Goal: Find specific page/section: Find specific page/section

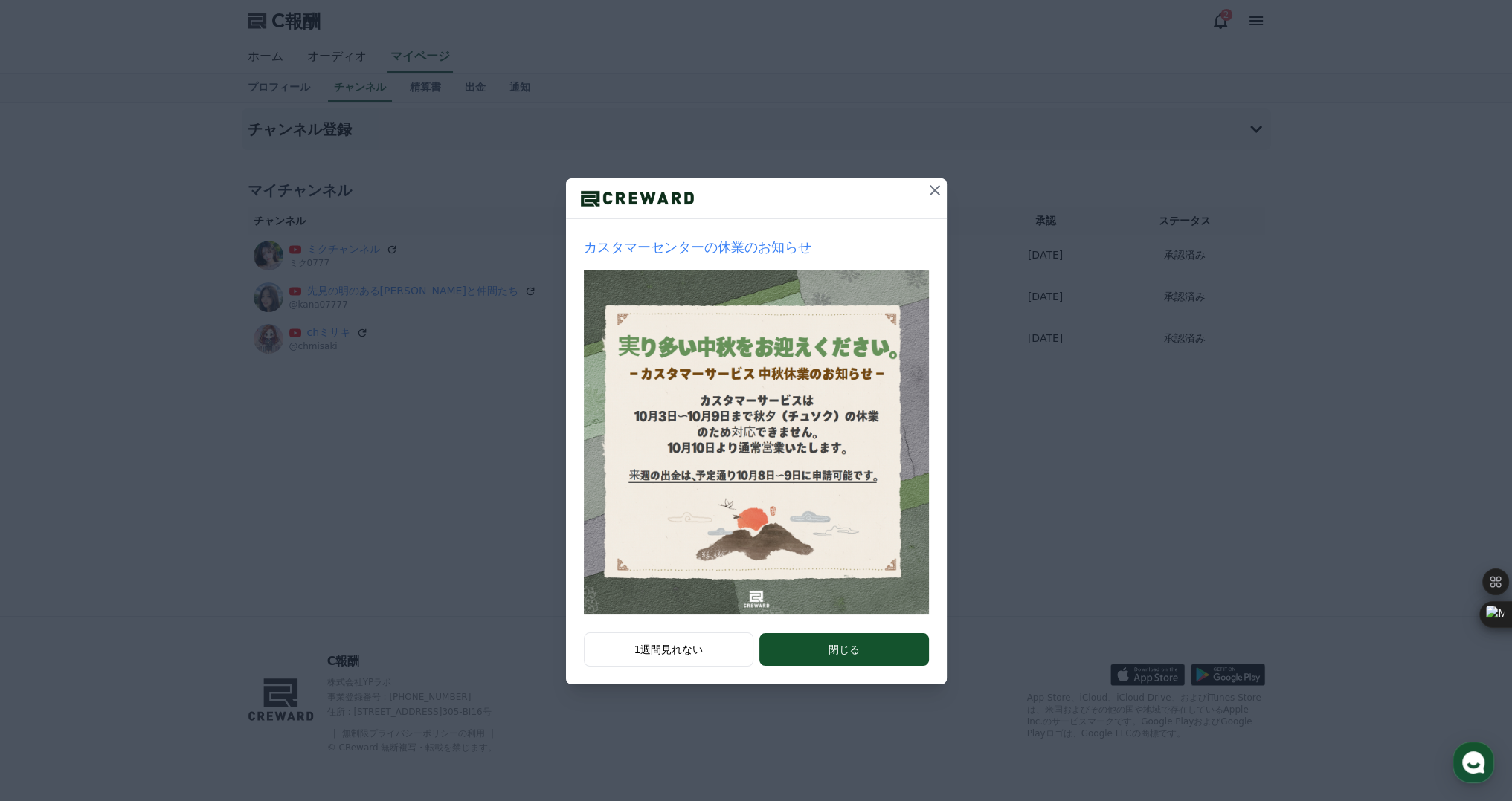
click at [933, 192] on icon at bounding box center [934, 190] width 10 height 10
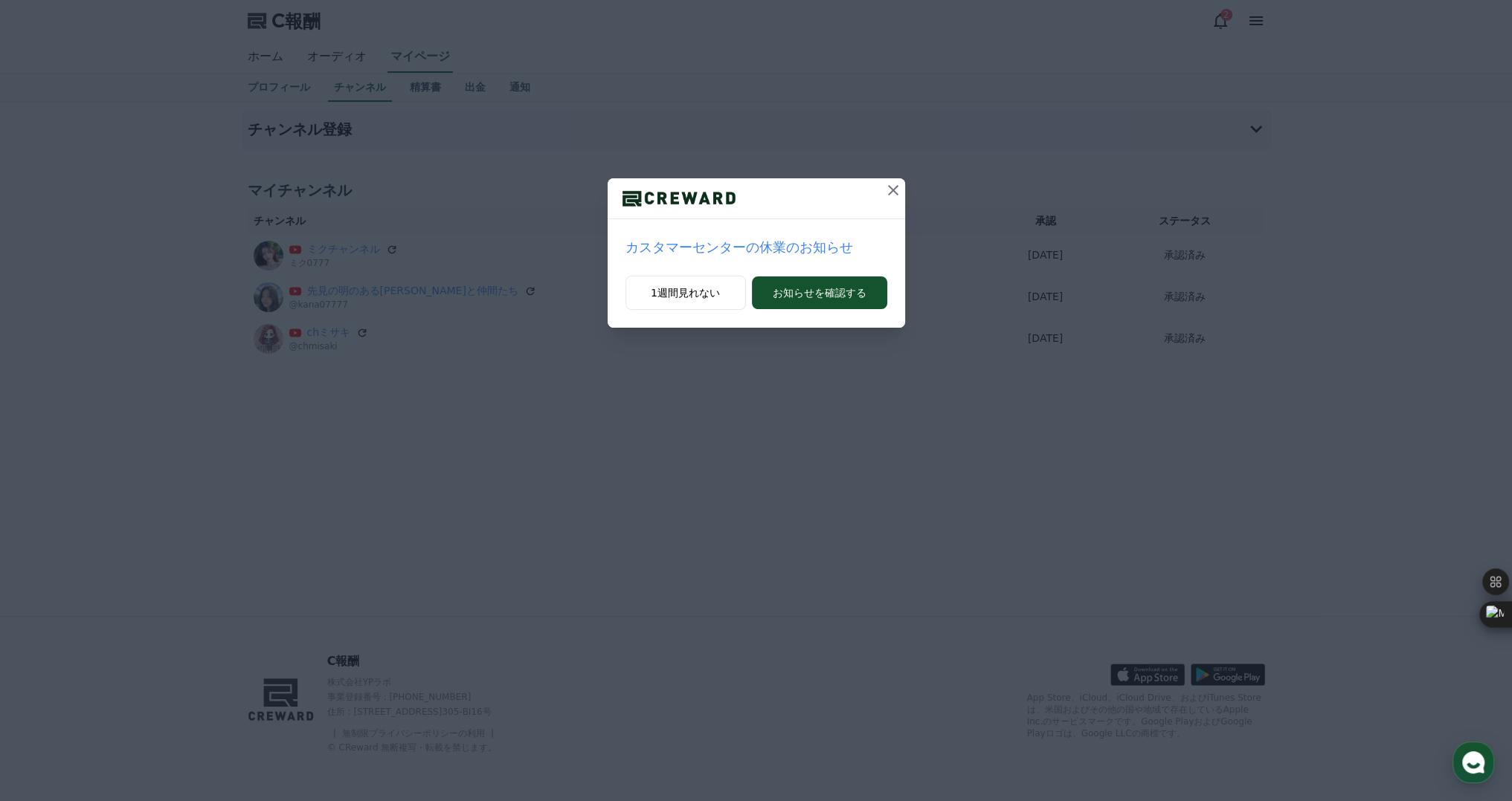
click at [893, 190] on icon at bounding box center [892, 190] width 10 height 10
click at [887, 182] on icon at bounding box center [893, 190] width 18 height 18
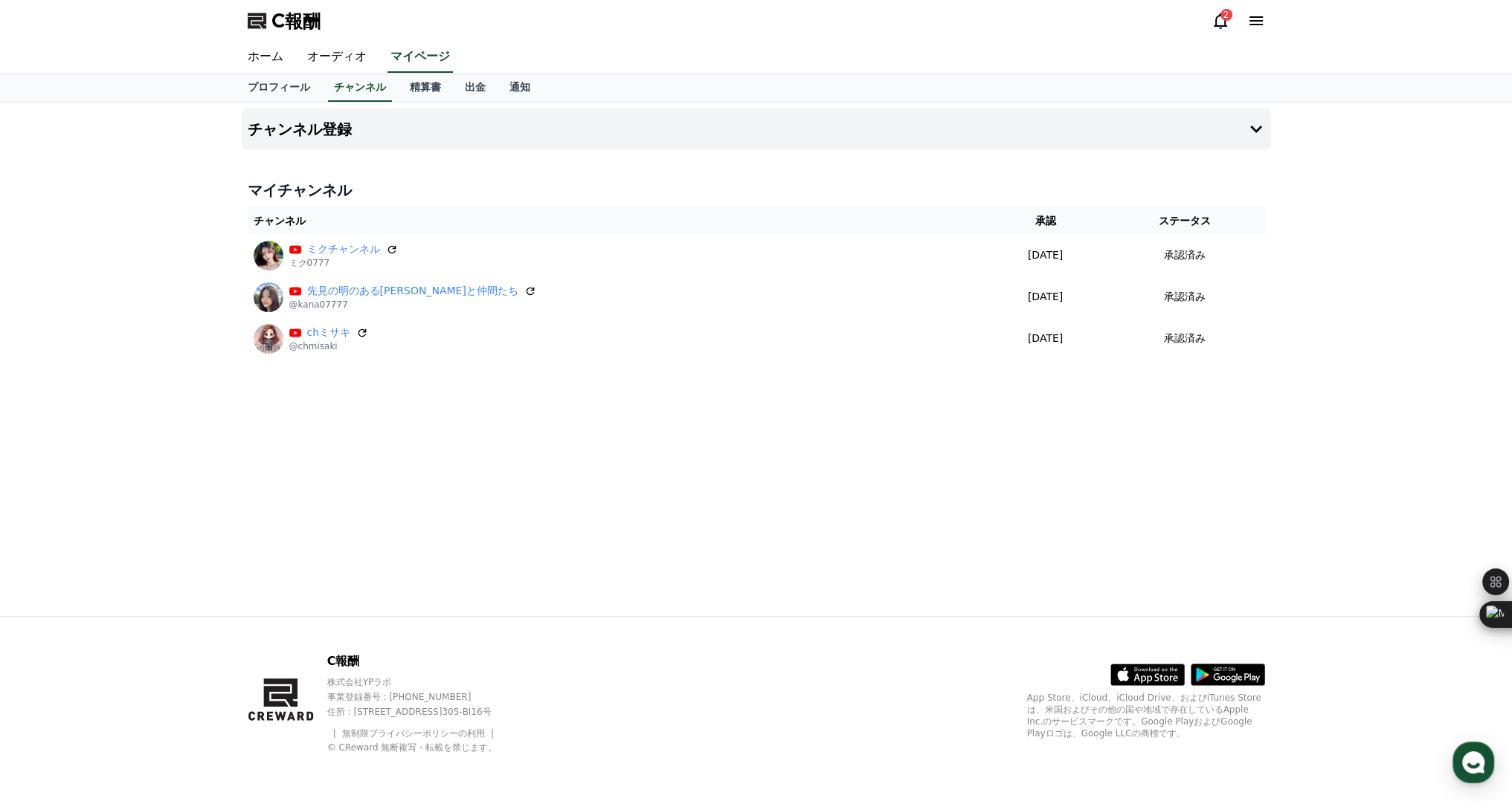
click at [1220, 23] on icon at bounding box center [1220, 21] width 18 height 18
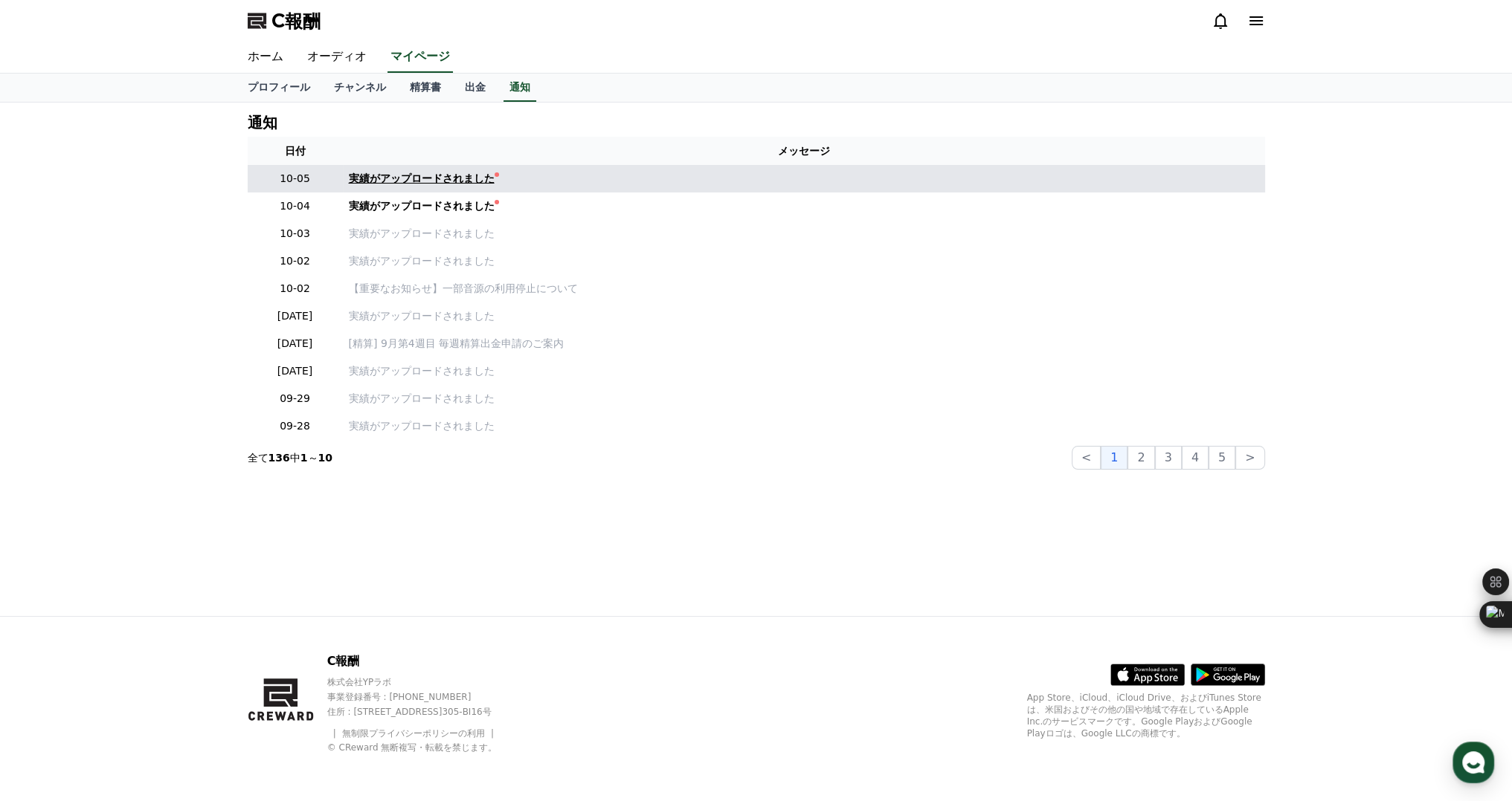
click at [412, 179] on font "実績がアップロードされました" at bounding box center [421, 178] width 145 height 12
